Goal: Communication & Community: Answer question/provide support

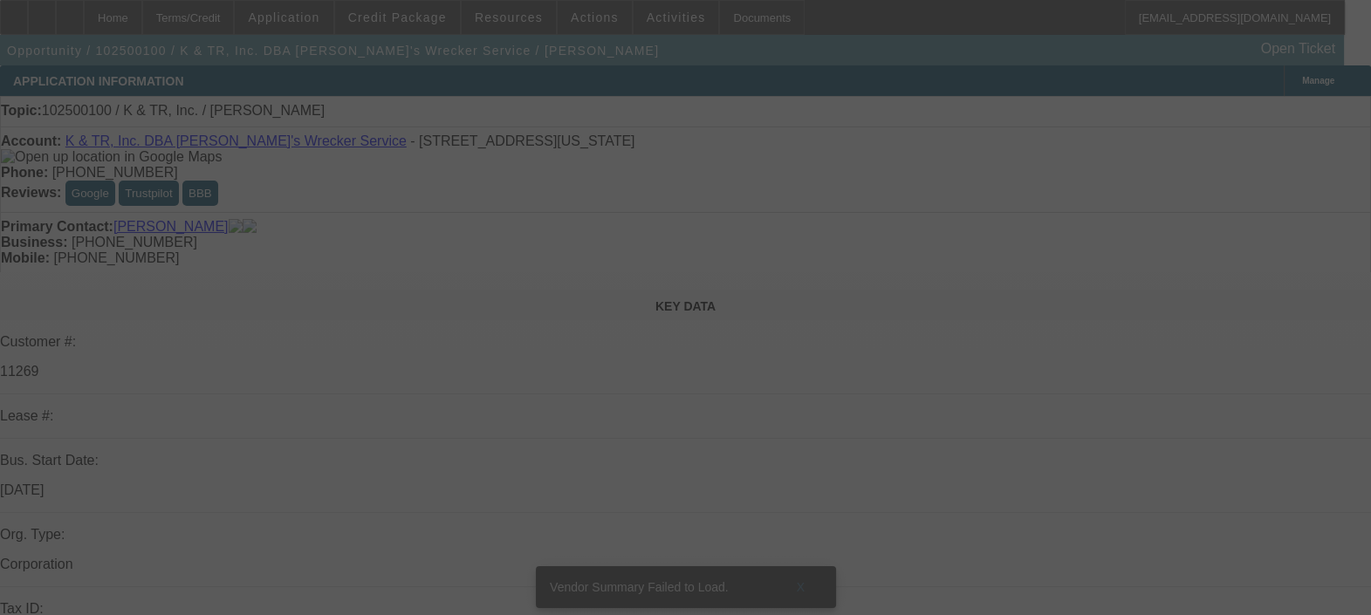
click at [1246, 253] on div at bounding box center [685, 307] width 1371 height 615
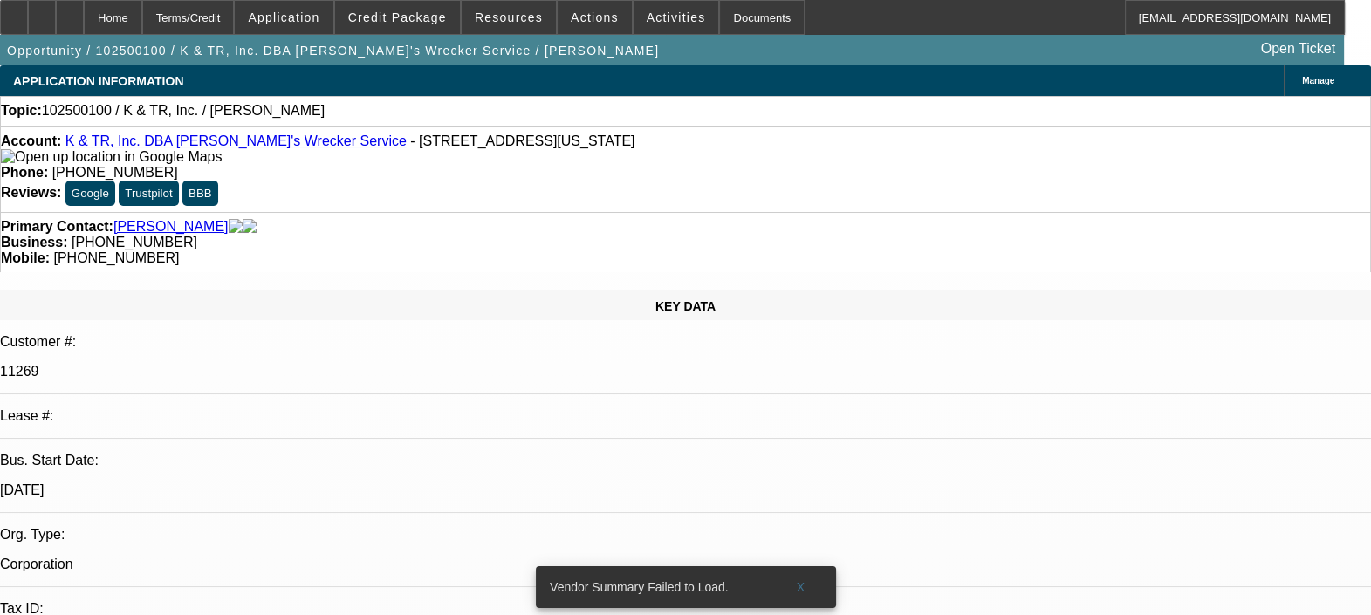
select select "0"
select select "2"
select select "0.1"
select select "1"
select select "2"
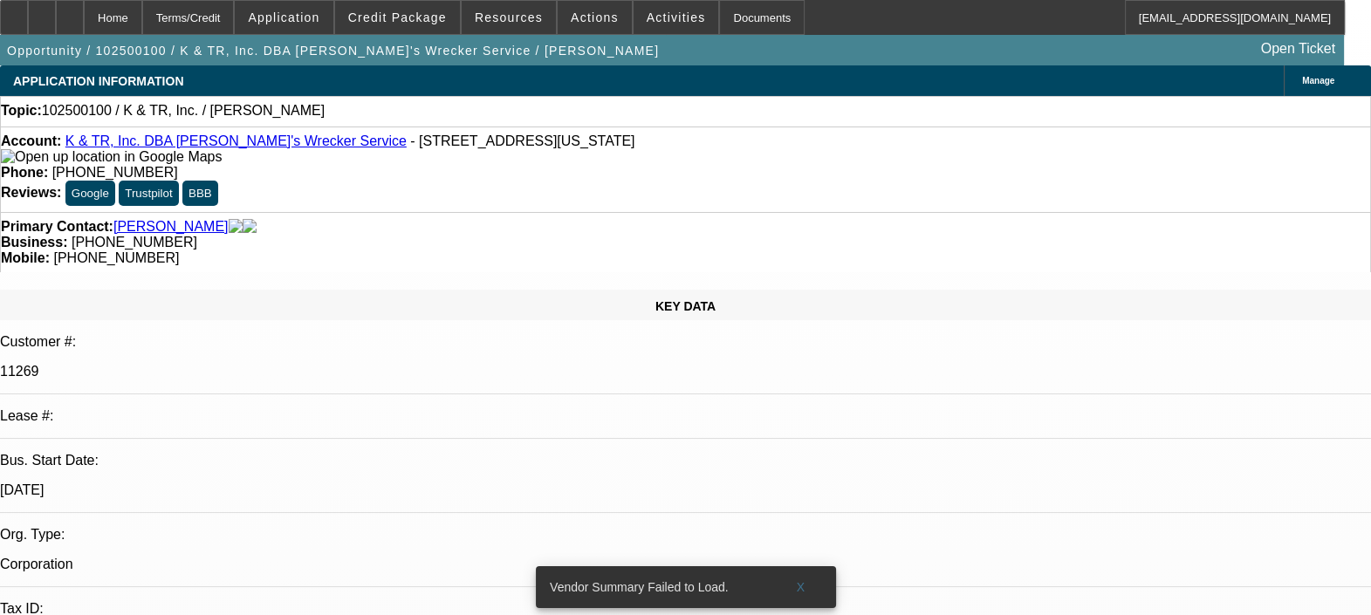
select select "4"
radio input "true"
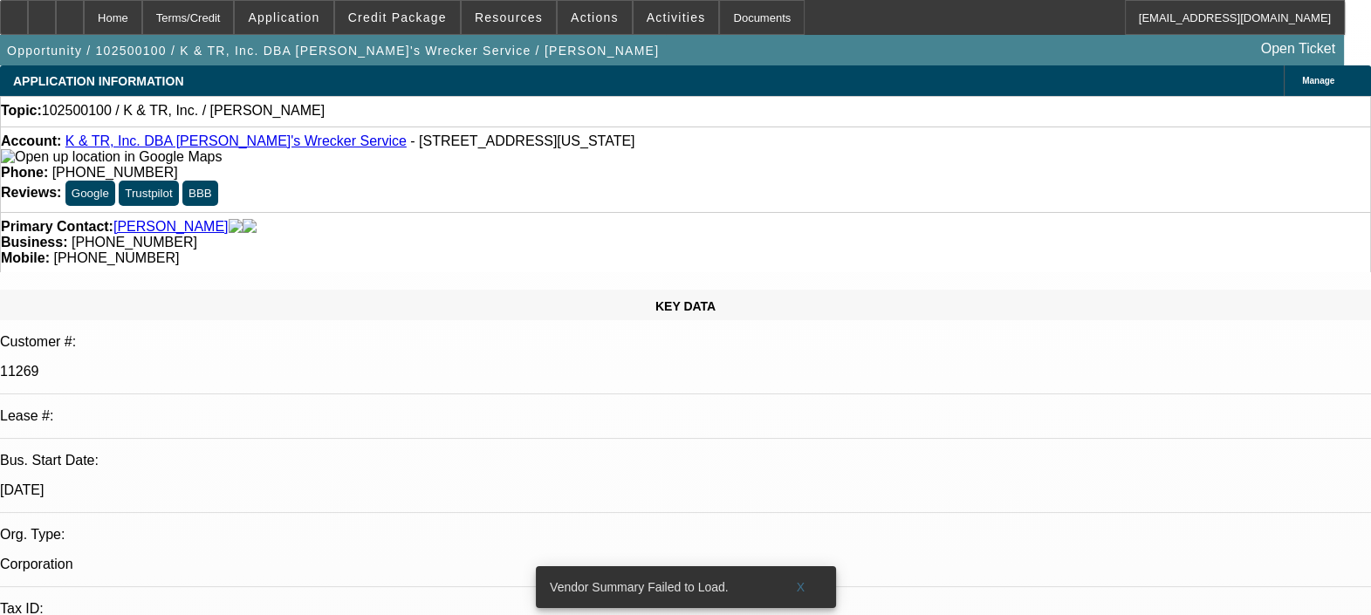
drag, startPoint x: 1255, startPoint y: 303, endPoint x: 1246, endPoint y: 301, distance: 9.8
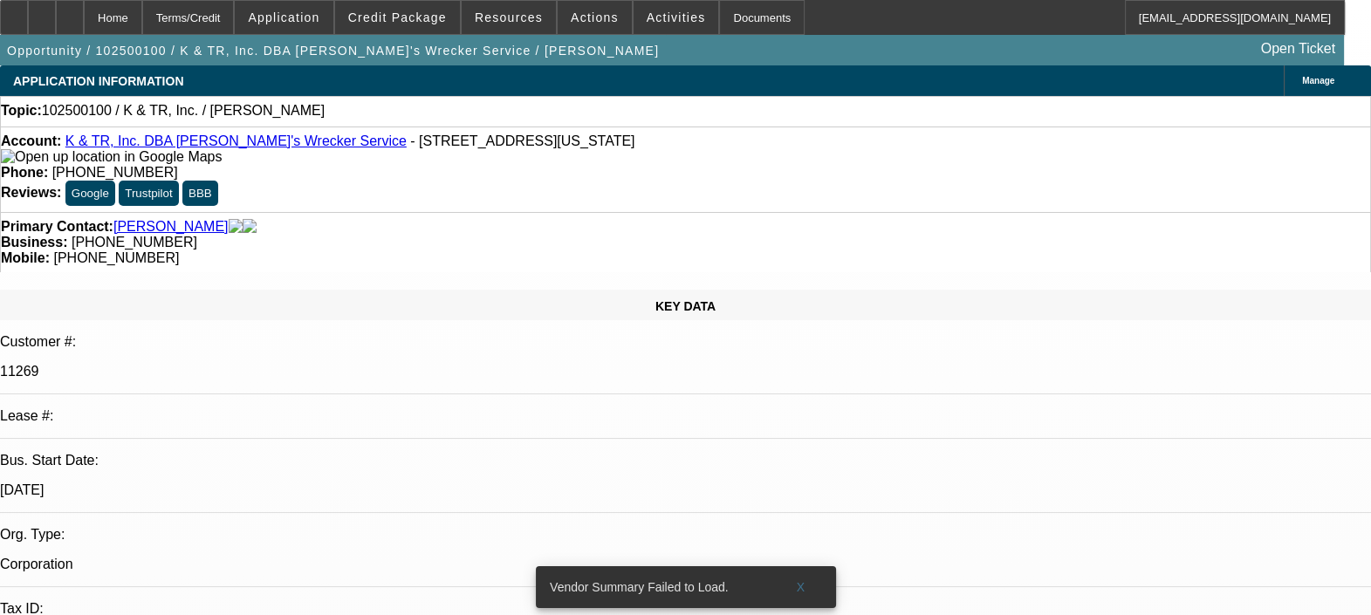
scroll to position [20, 0]
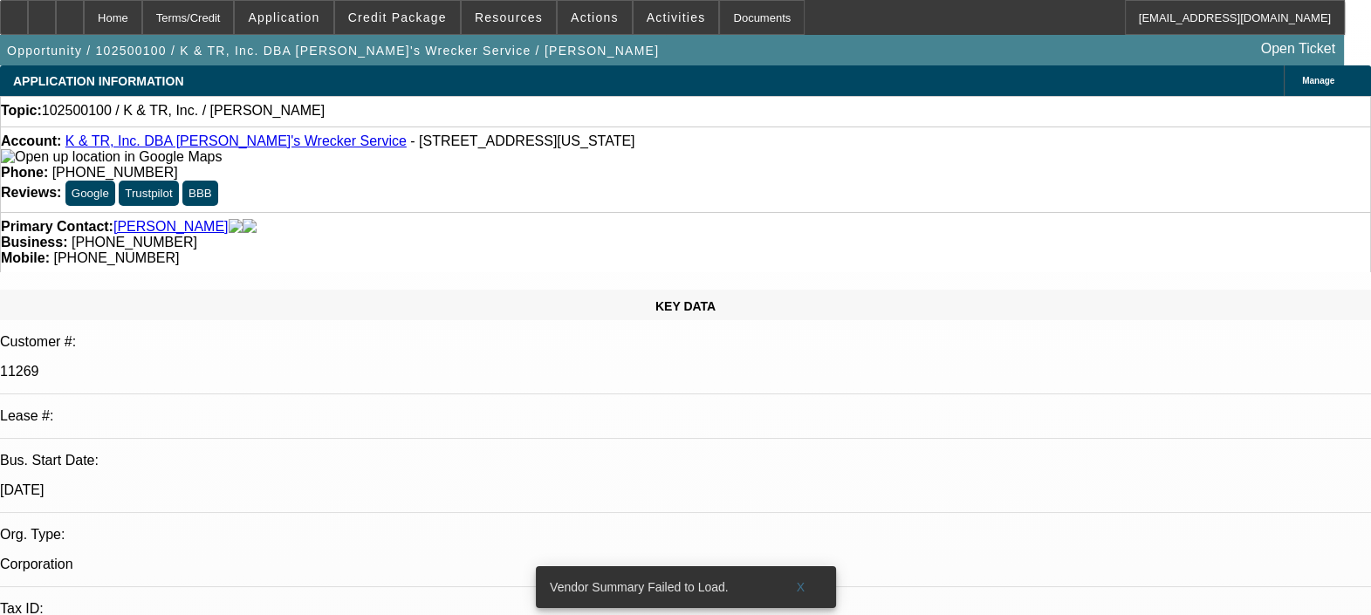
type textarea "DEAL WAS TERMINATED BACK IN 2016. OUT OF 44 PAYMENTS, CUSTOMER WAS BEHIND 4 TIM…"
radio input "true"
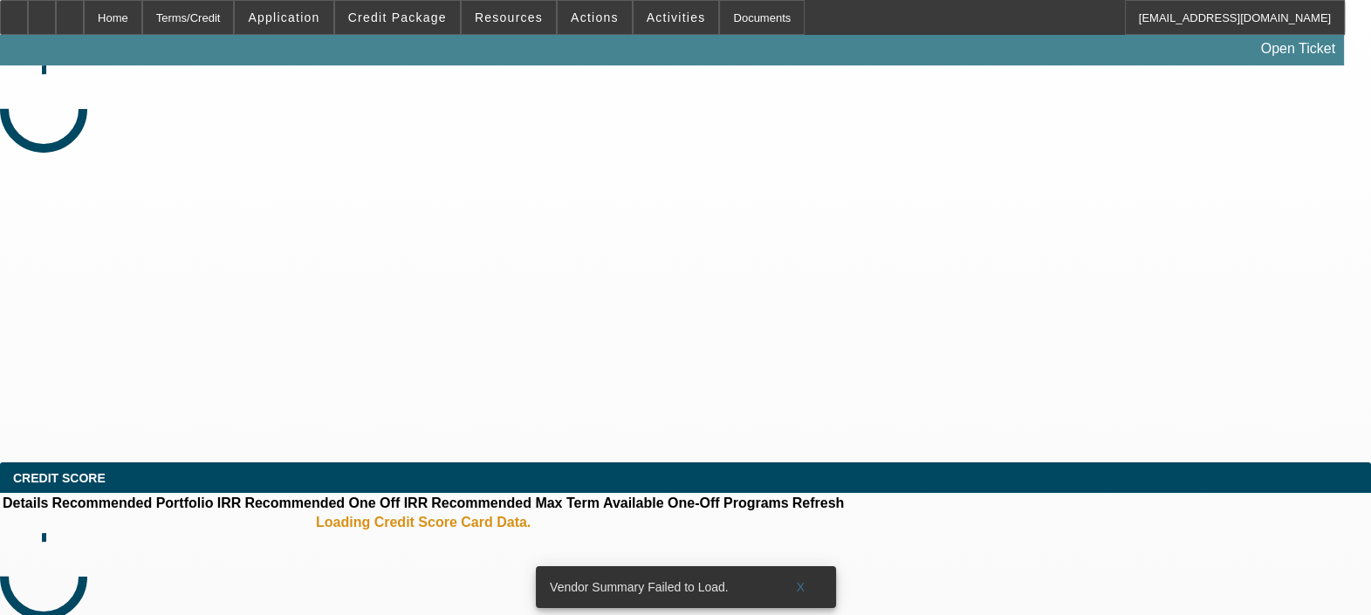
select select "0"
select select "2"
select select "0.1"
select select "4"
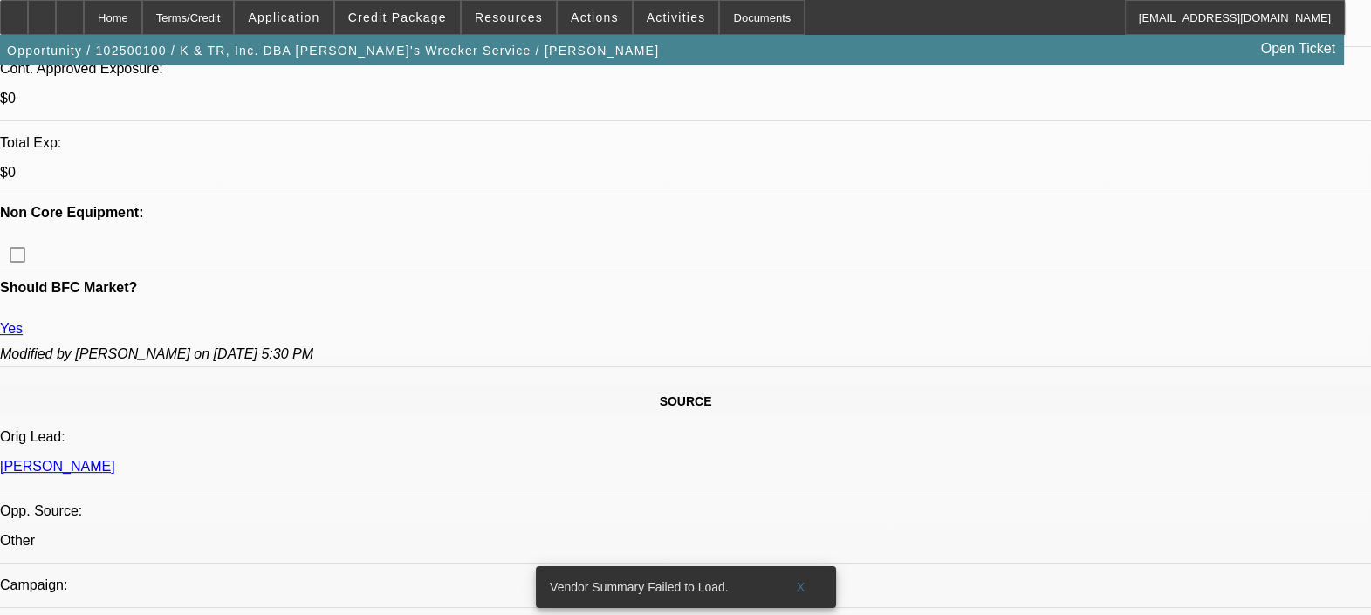
scroll to position [982, 0]
